Goal: Task Accomplishment & Management: Complete application form

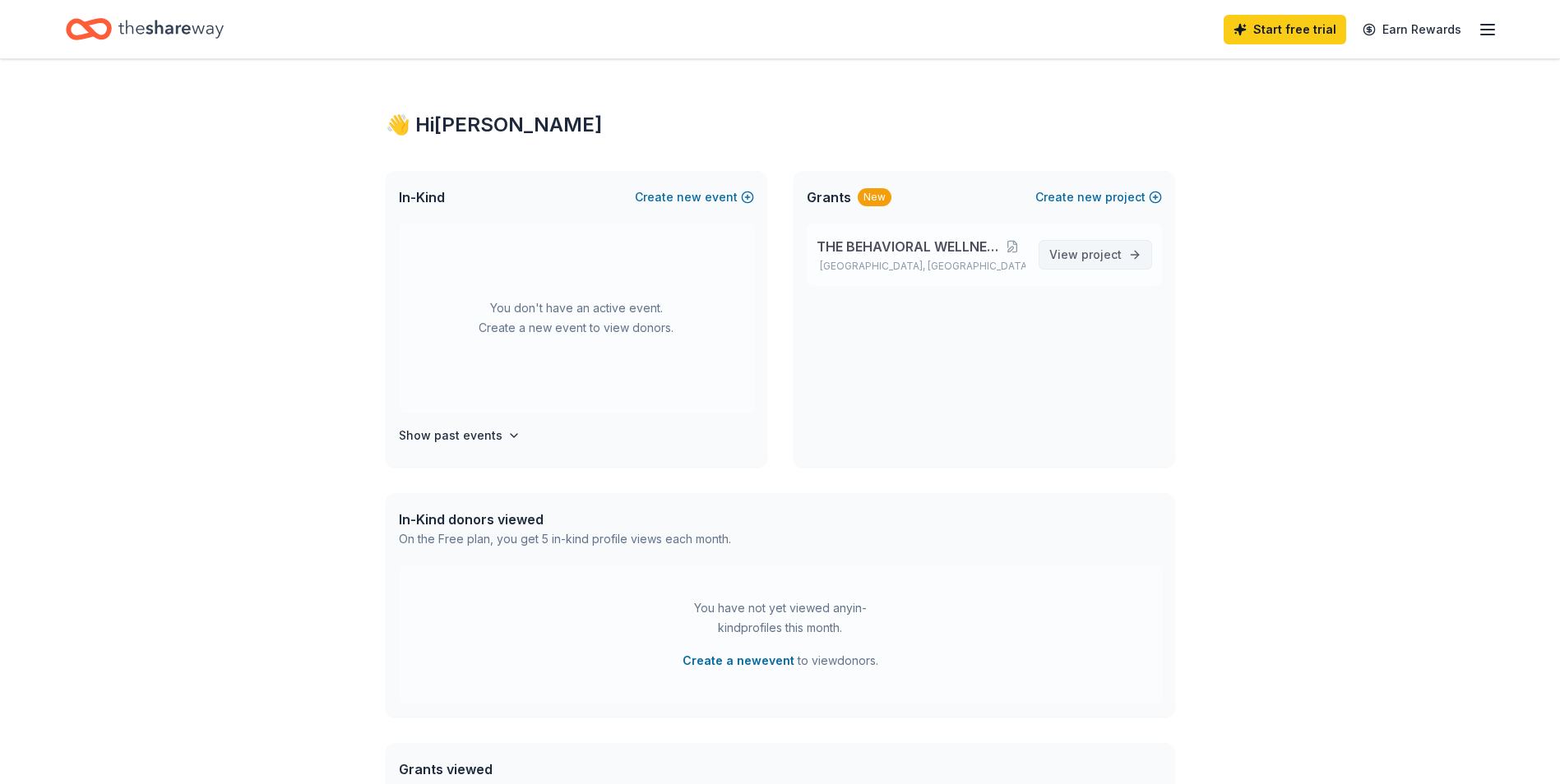
click at [1099, 256] on span "project" at bounding box center [1101, 255] width 41 height 14
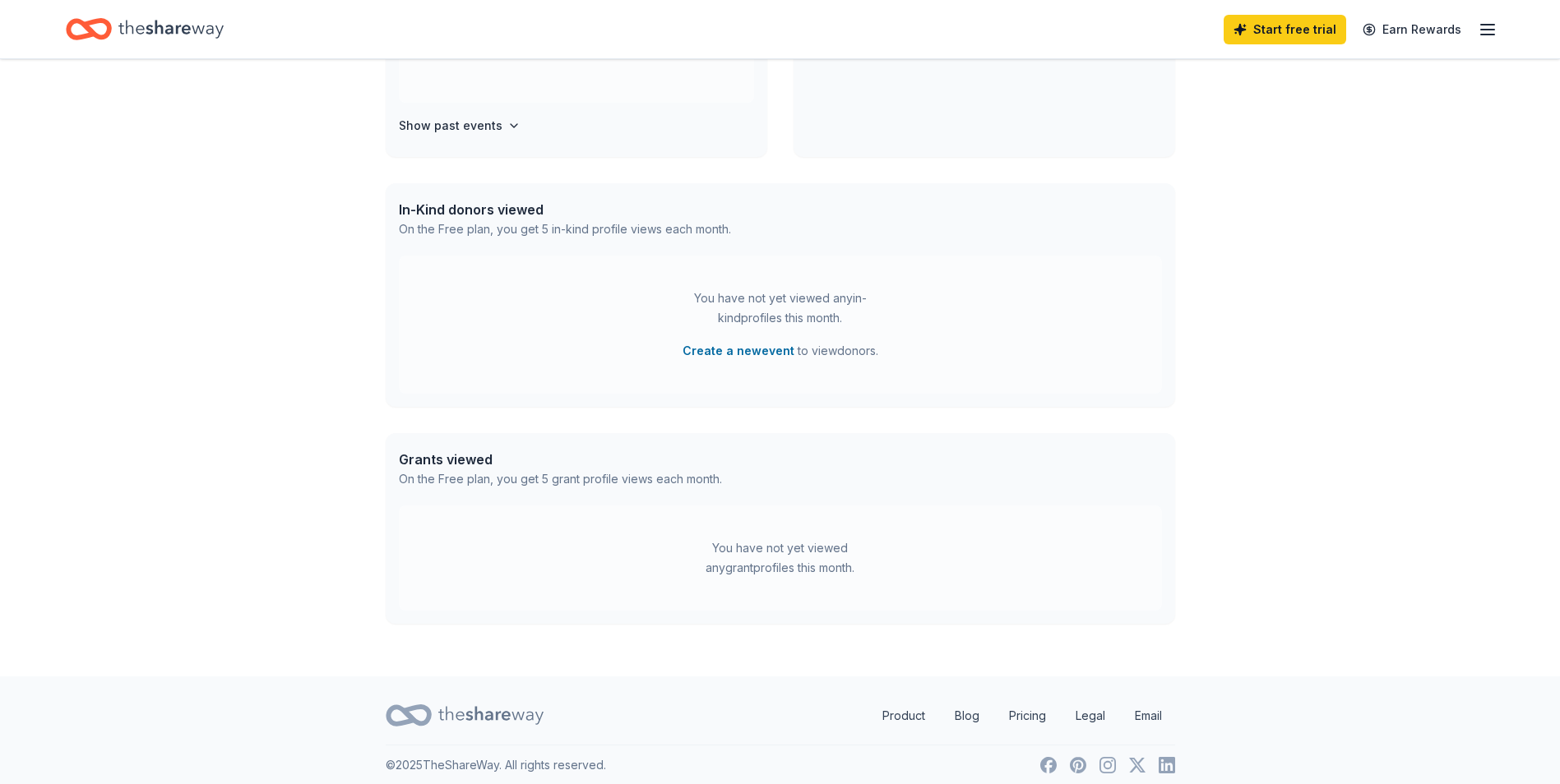
scroll to position [320, 0]
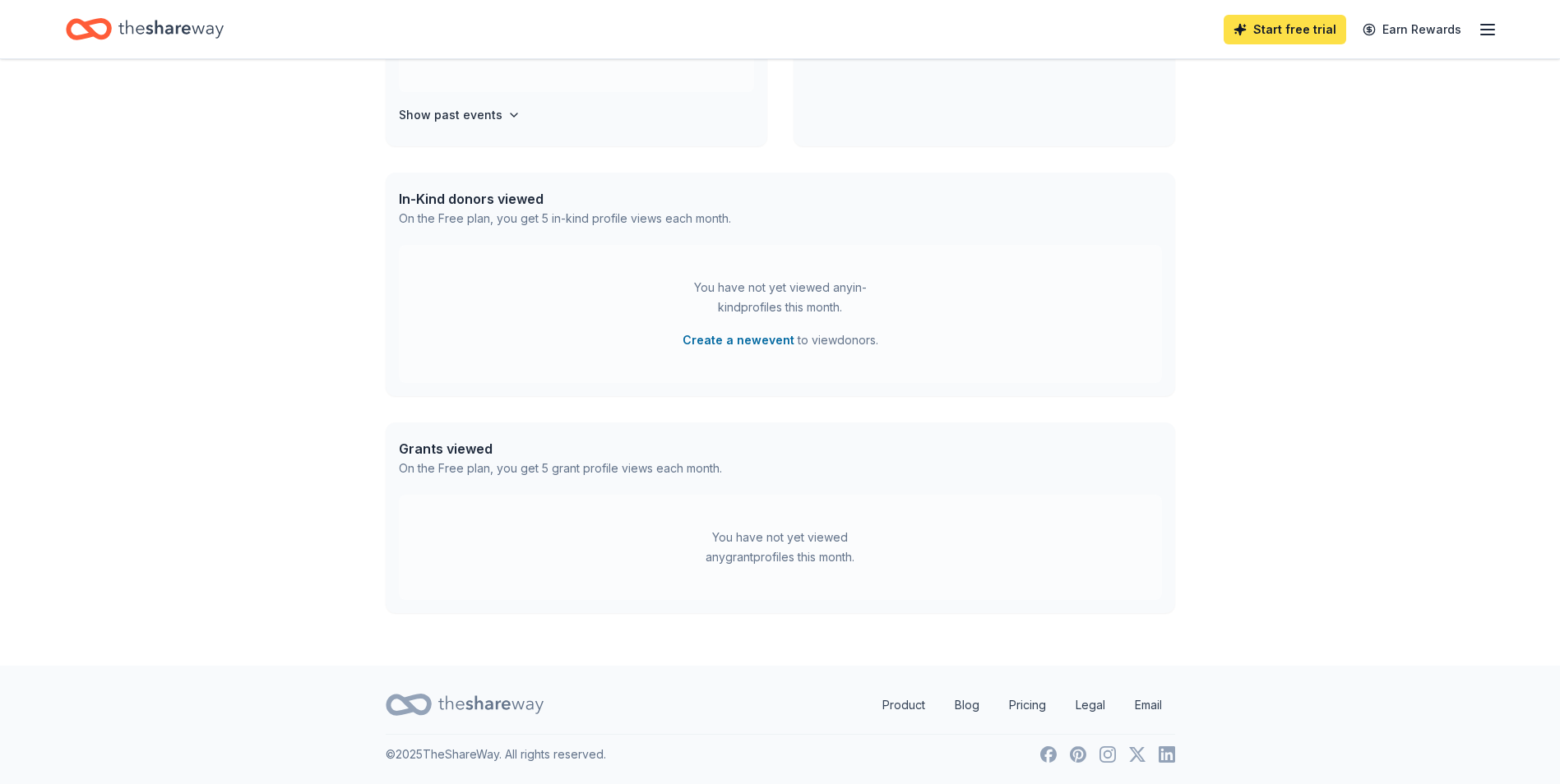
click at [1271, 31] on link "Start free trial" at bounding box center [1285, 29] width 123 height 29
click at [1271, 30] on link "Start free trial" at bounding box center [1285, 29] width 123 height 29
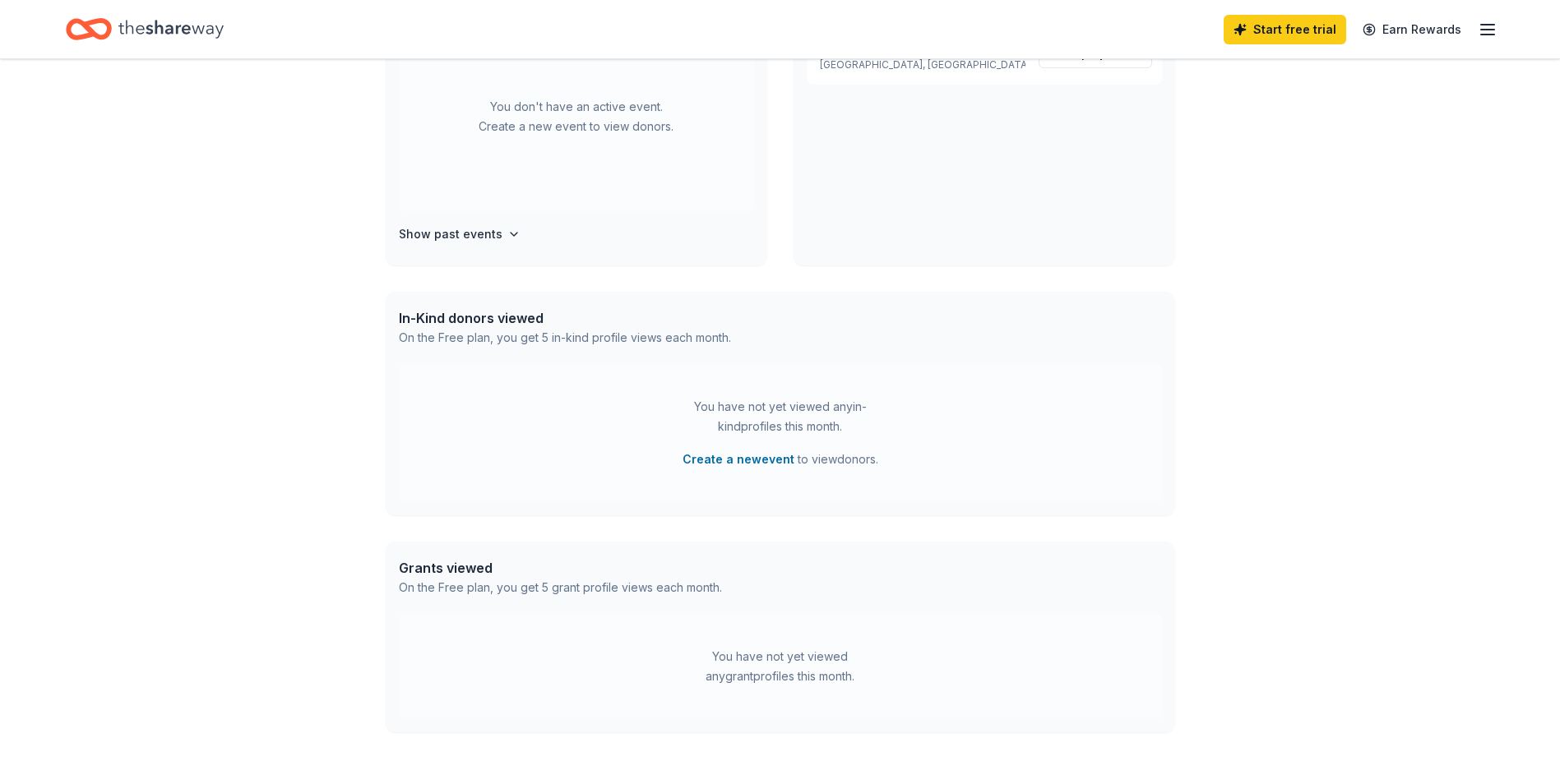
scroll to position [195, 0]
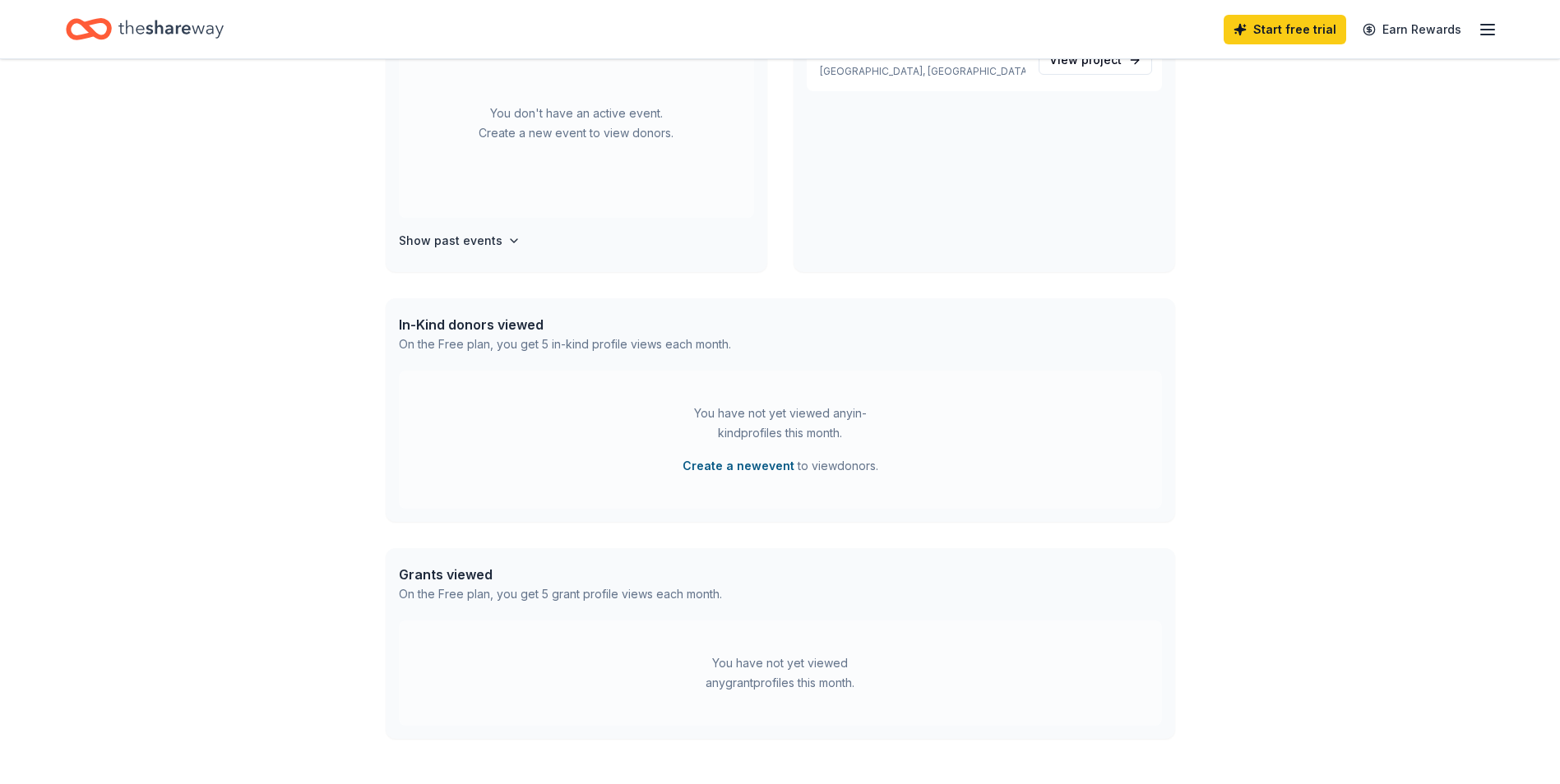
click at [747, 465] on button "Create a new event" at bounding box center [739, 466] width 112 height 20
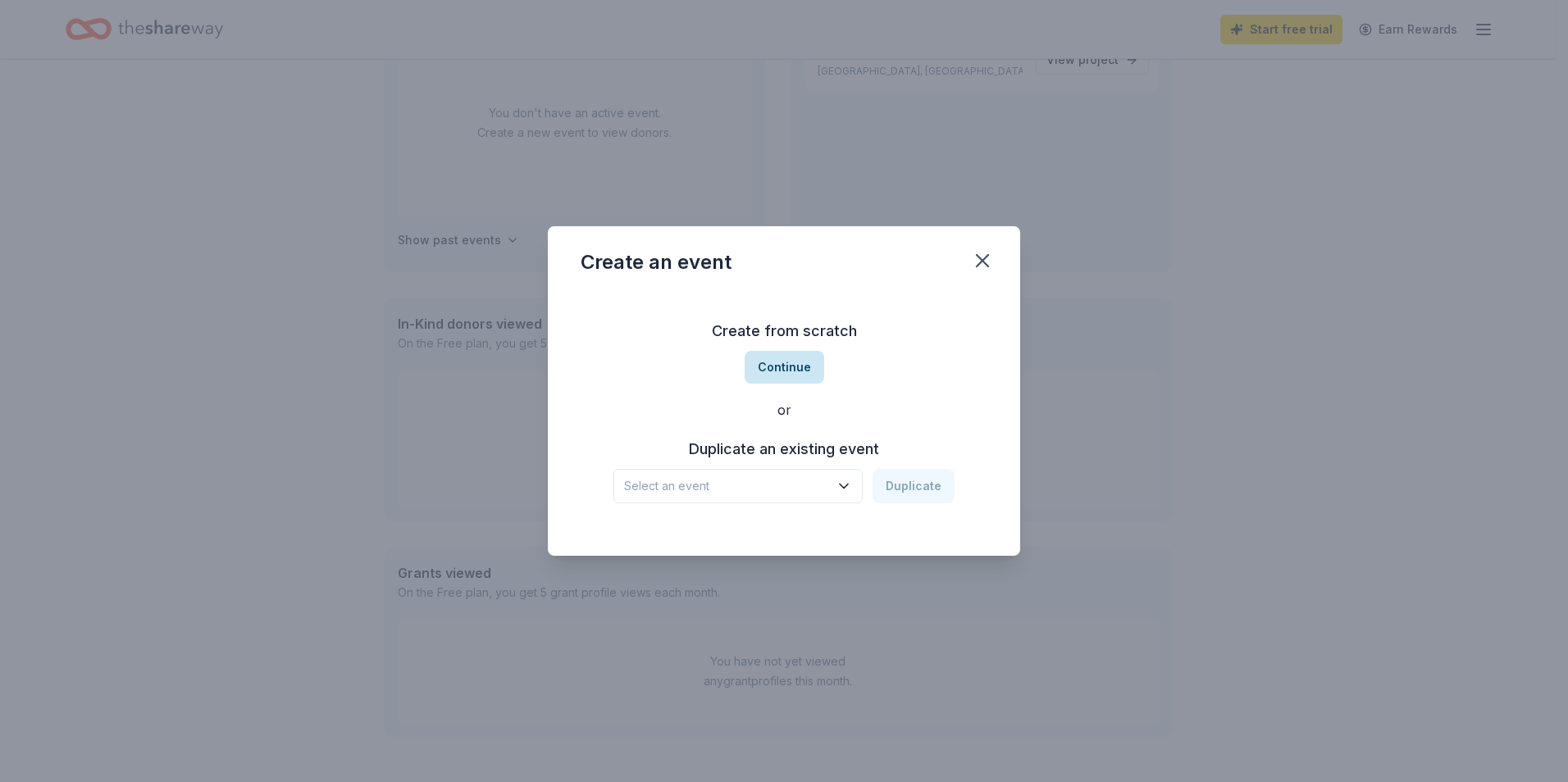
click at [783, 363] on button "Continue" at bounding box center [784, 368] width 79 height 33
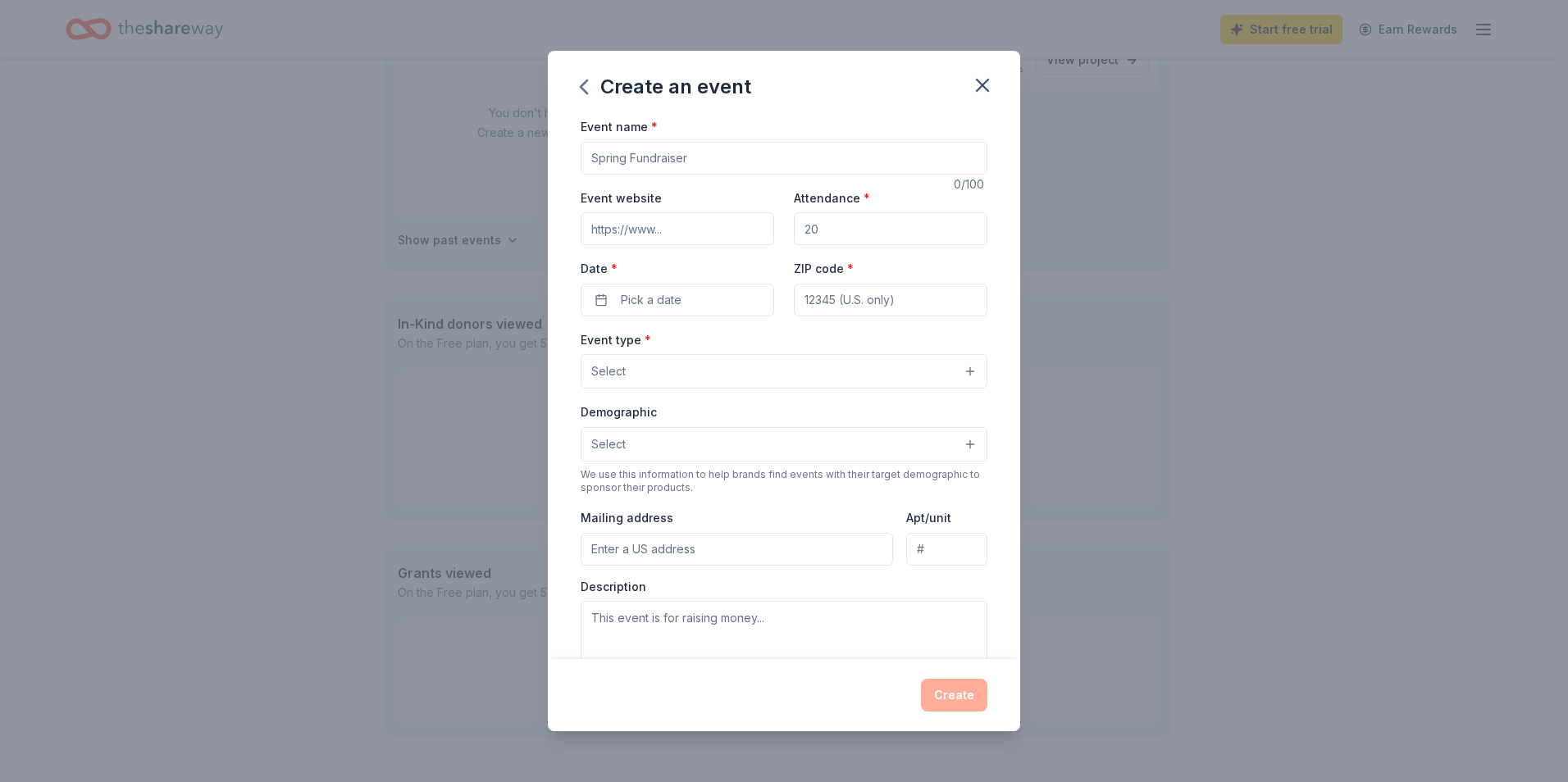
click at [688, 160] on input "Event name *" at bounding box center [784, 158] width 406 height 33
type input "recovery Fest"
click at [658, 228] on input "Event website" at bounding box center [677, 229] width 194 height 33
click at [981, 86] on icon "button" at bounding box center [982, 84] width 11 height 11
